Goal: Information Seeking & Learning: Find specific fact

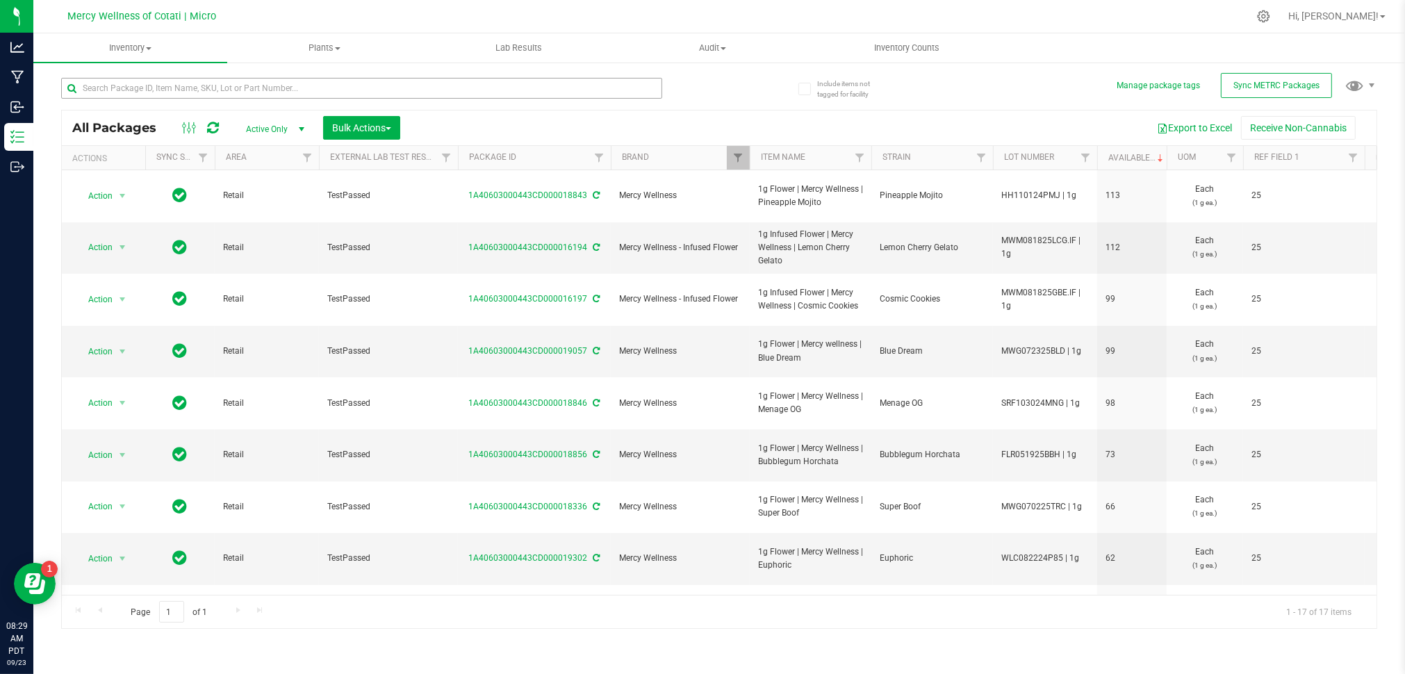
scroll to position [0, 206]
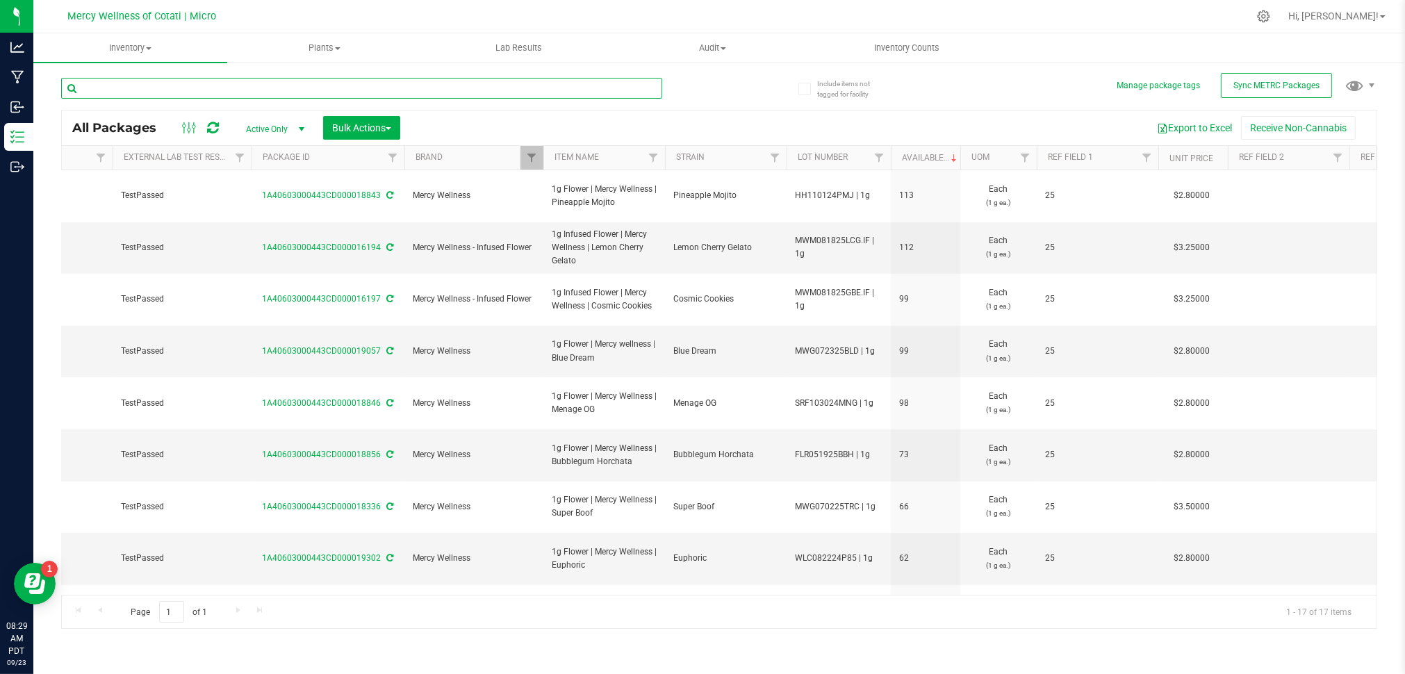
click at [376, 92] on input "text" at bounding box center [361, 88] width 601 height 21
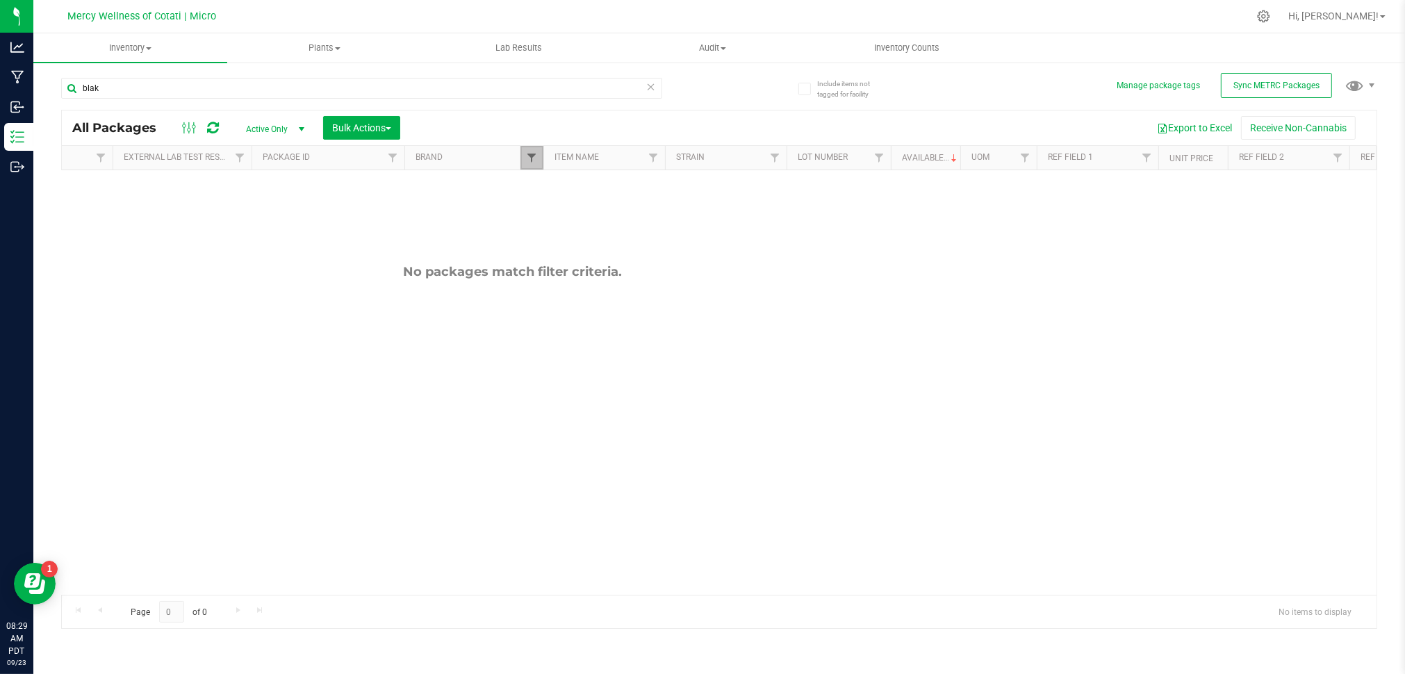
click at [529, 163] on span "Filter" at bounding box center [531, 157] width 11 height 11
click at [634, 320] on button "Clear" at bounding box center [641, 326] width 69 height 31
click at [189, 90] on input "blak" at bounding box center [361, 88] width 601 height 21
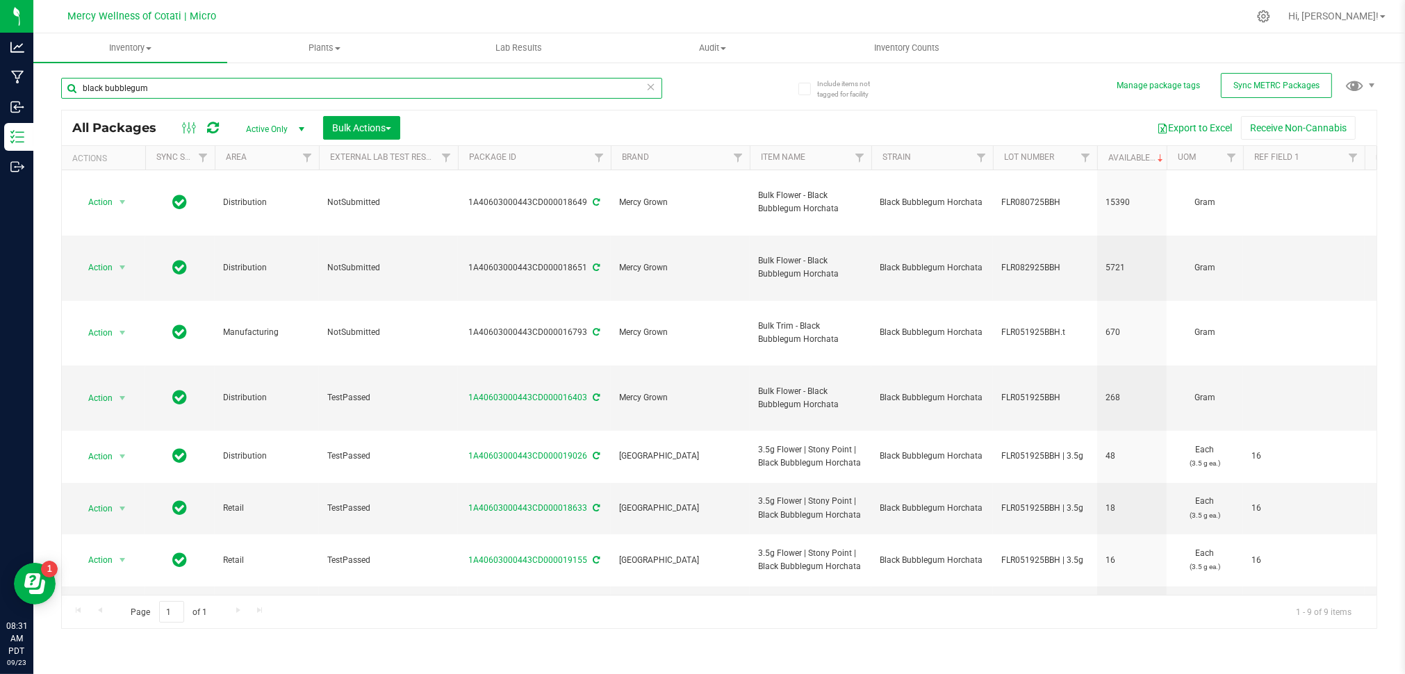
type input "black bubblegum"
